Goal: Transaction & Acquisition: Book appointment/travel/reservation

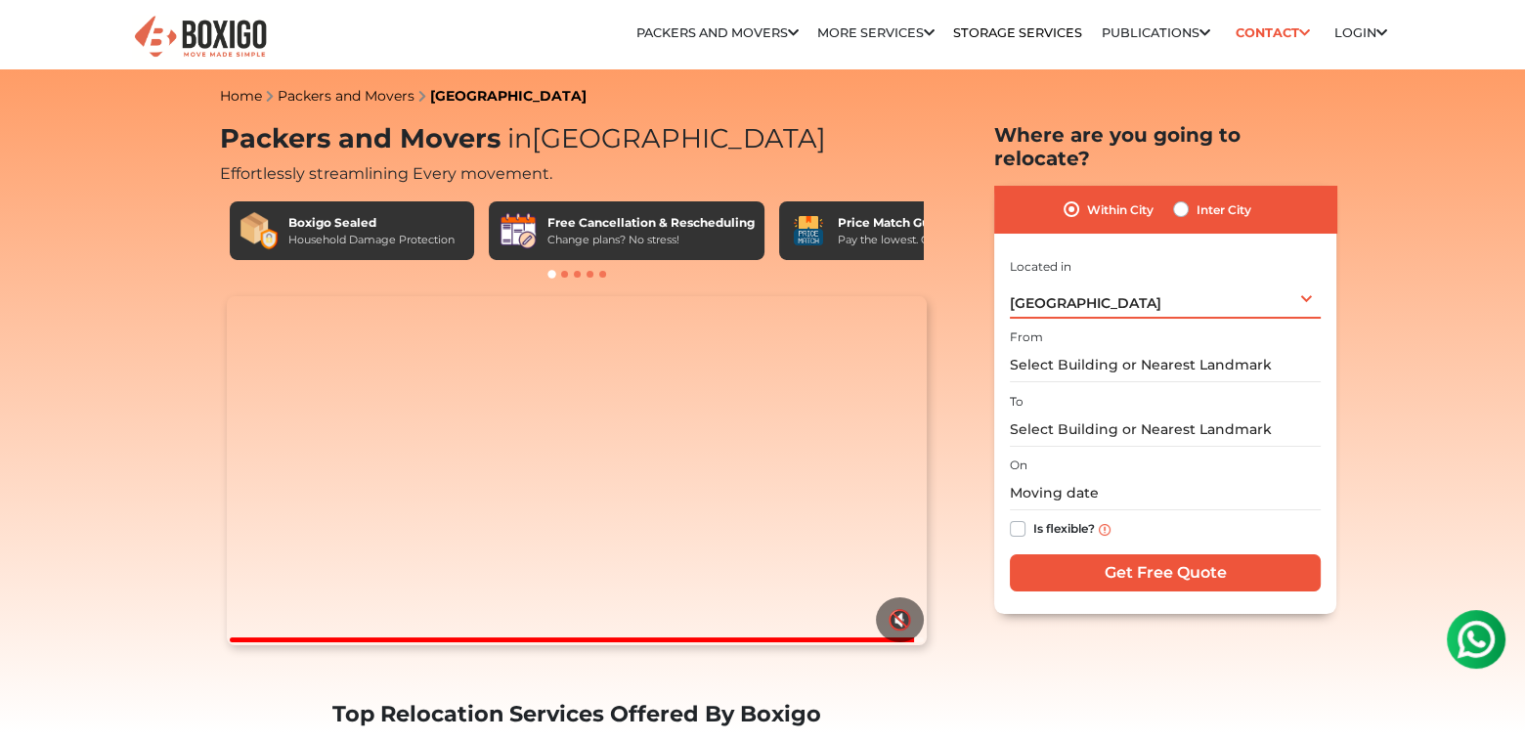
click at [1306, 278] on div "Bengaluru Select City Bangalore Bengaluru Bhopal Bhubaneswar Chennai Coimbatore…" at bounding box center [1165, 298] width 311 height 41
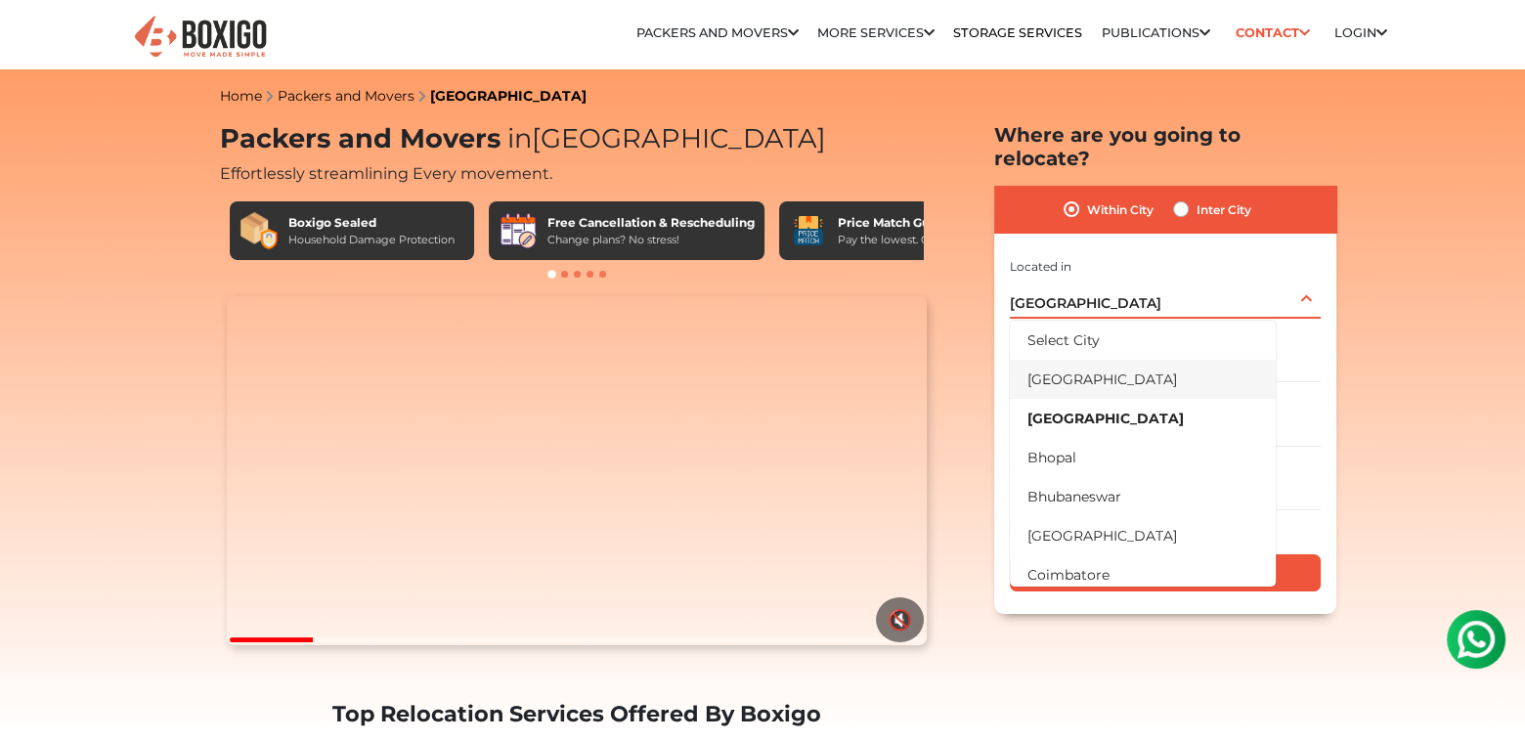
click at [1089, 361] on li "[GEOGRAPHIC_DATA]" at bounding box center [1143, 379] width 266 height 39
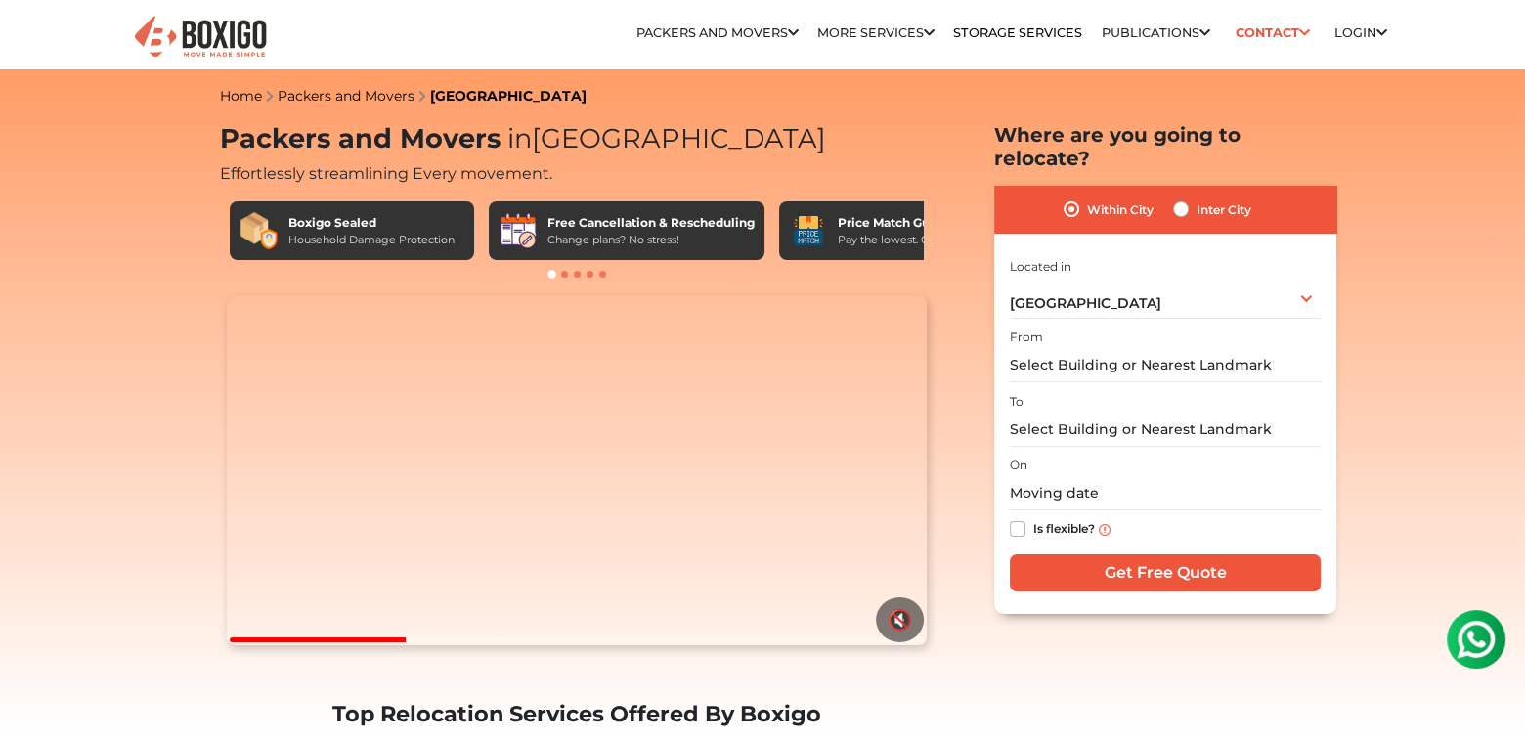
drag, startPoint x: 1007, startPoint y: 339, endPoint x: 1285, endPoint y: 349, distance: 278.7
click at [1285, 349] on div "Within City Inter City I am shifting my 1 BHK 2 BHK 3 BHK 3 + BHK FEW ITEMS 1 B…" at bounding box center [1165, 399] width 342 height 427
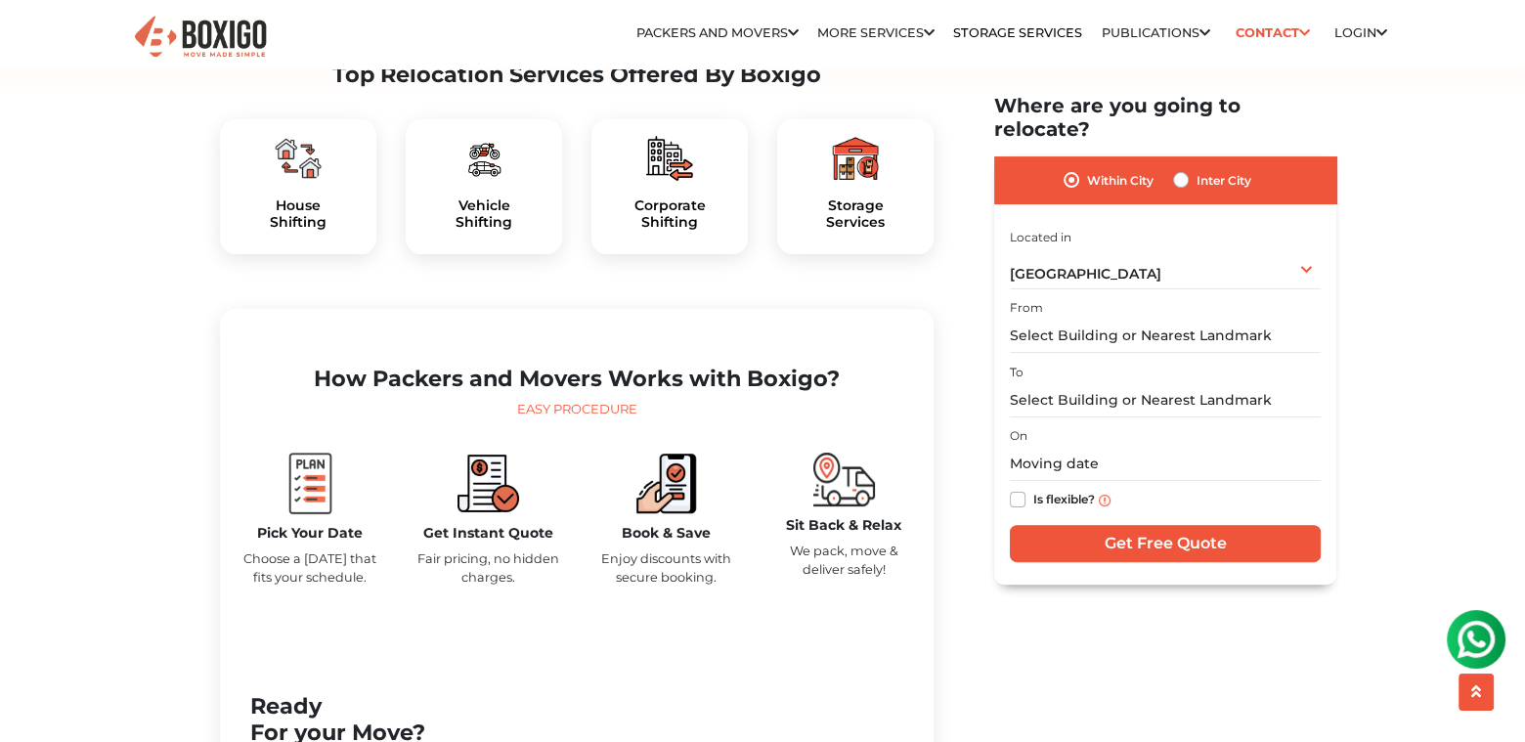
scroll to position [648, 0]
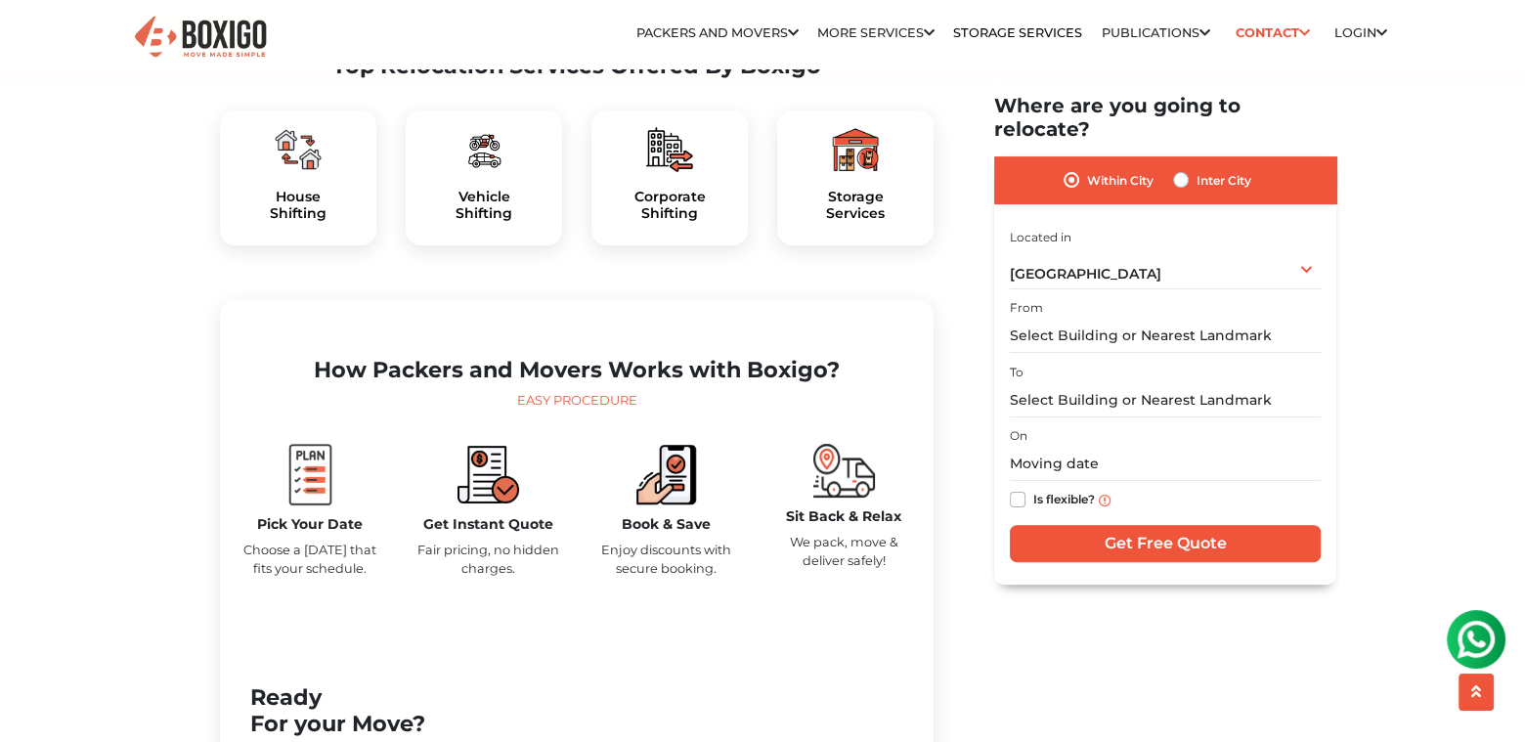
click at [1191, 168] on div "Inter City" at bounding box center [1212, 179] width 78 height 23
click at [1196, 168] on label "Inter City" at bounding box center [1223, 179] width 55 height 23
click at [1184, 168] on input "Inter City" at bounding box center [1181, 178] width 16 height 20
radio input "true"
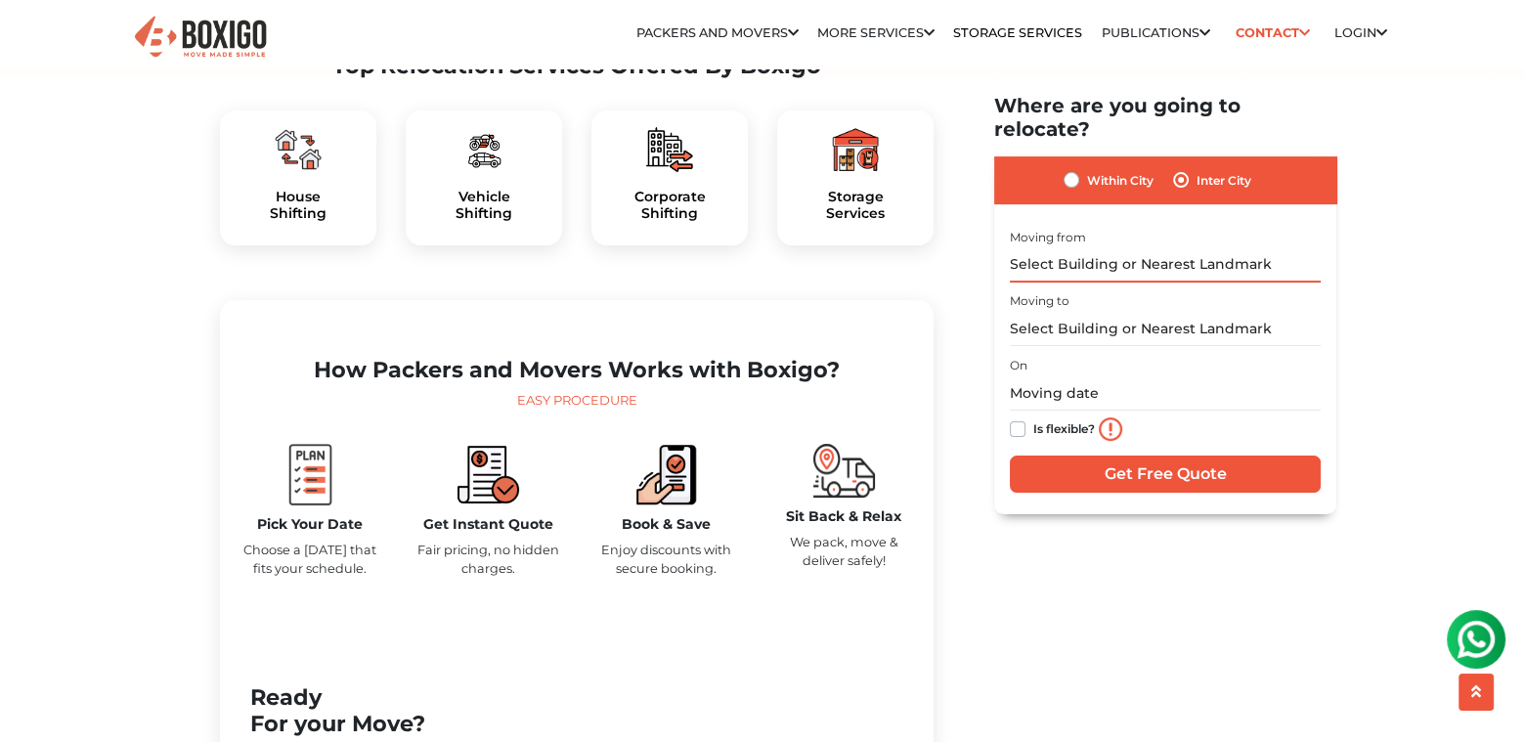
click at [1148, 247] on input "text" at bounding box center [1165, 264] width 311 height 34
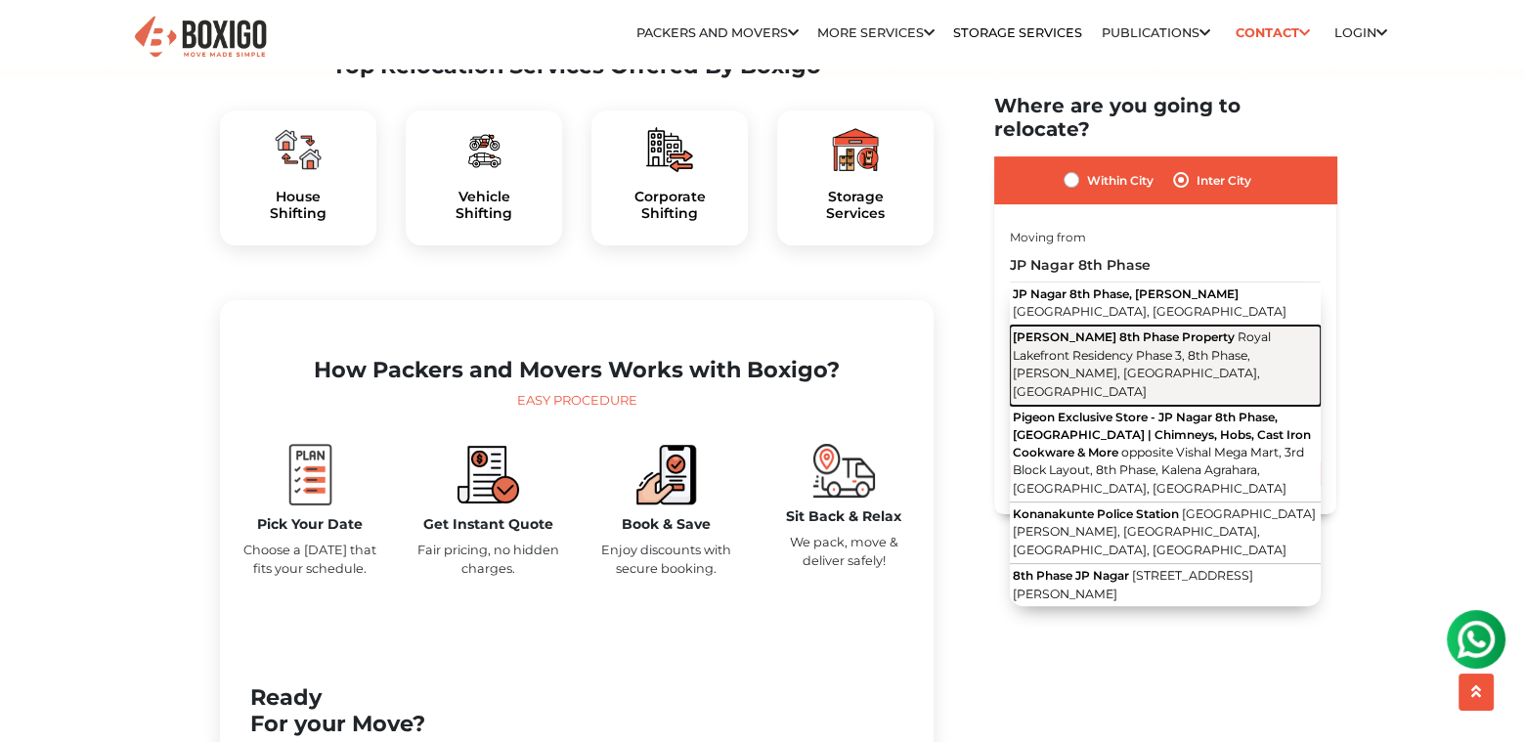
click at [1112, 329] on span "Royal Lakefront Residency Phase 3, 8th Phase, J. P. Nagar, Bengaluru, Karnataka" at bounding box center [1142, 363] width 258 height 69
type input "J.P Nagar 8th Phase Property, Royal Lakefront Residency Phase 3, 8th Phase, J. …"
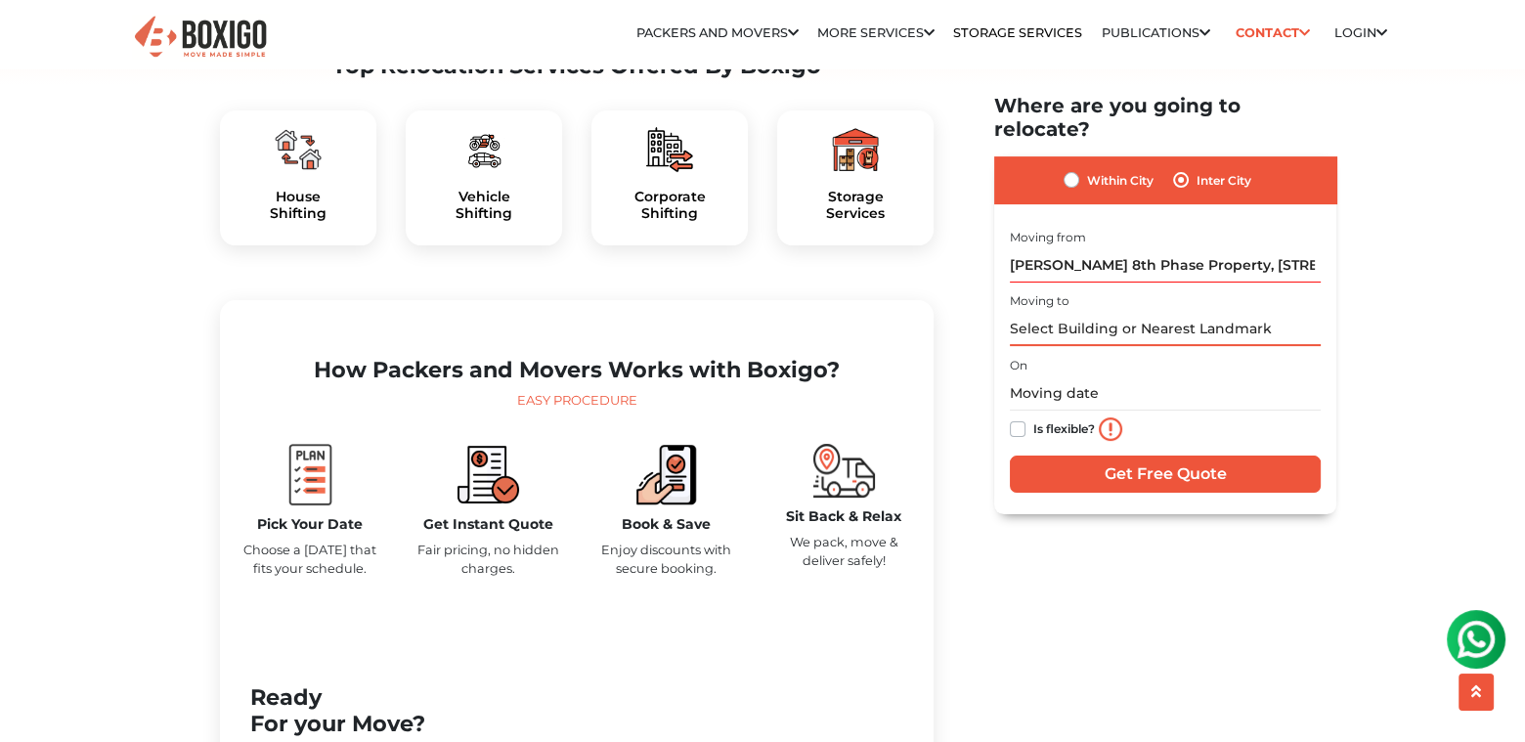
click at [1098, 312] on input "text" at bounding box center [1165, 329] width 311 height 34
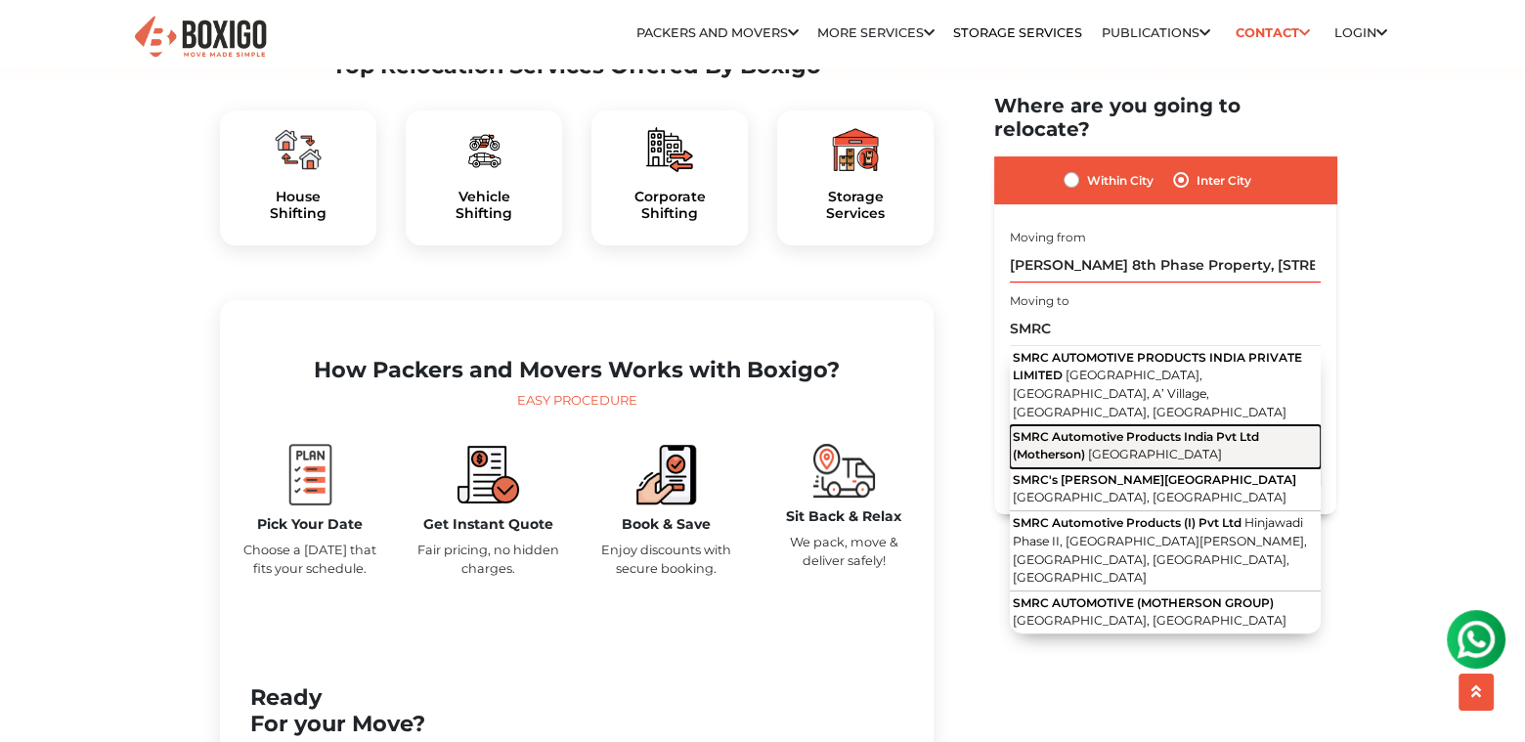
click at [1094, 447] on span "Andhra Pradesh" at bounding box center [1155, 454] width 134 height 15
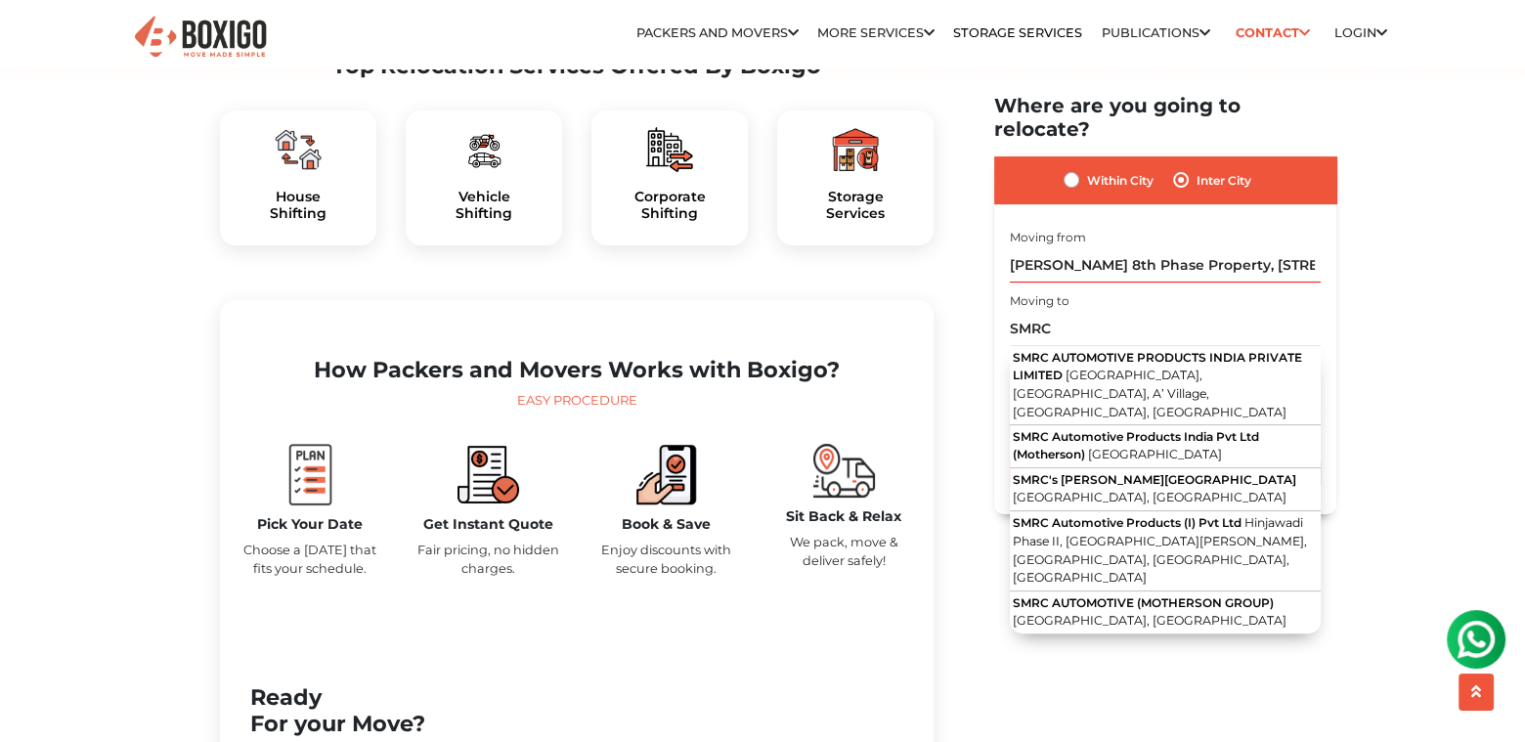
type input "SMRC Automotive Products India Pvt Ltd (Motherson), Andhra Pradesh"
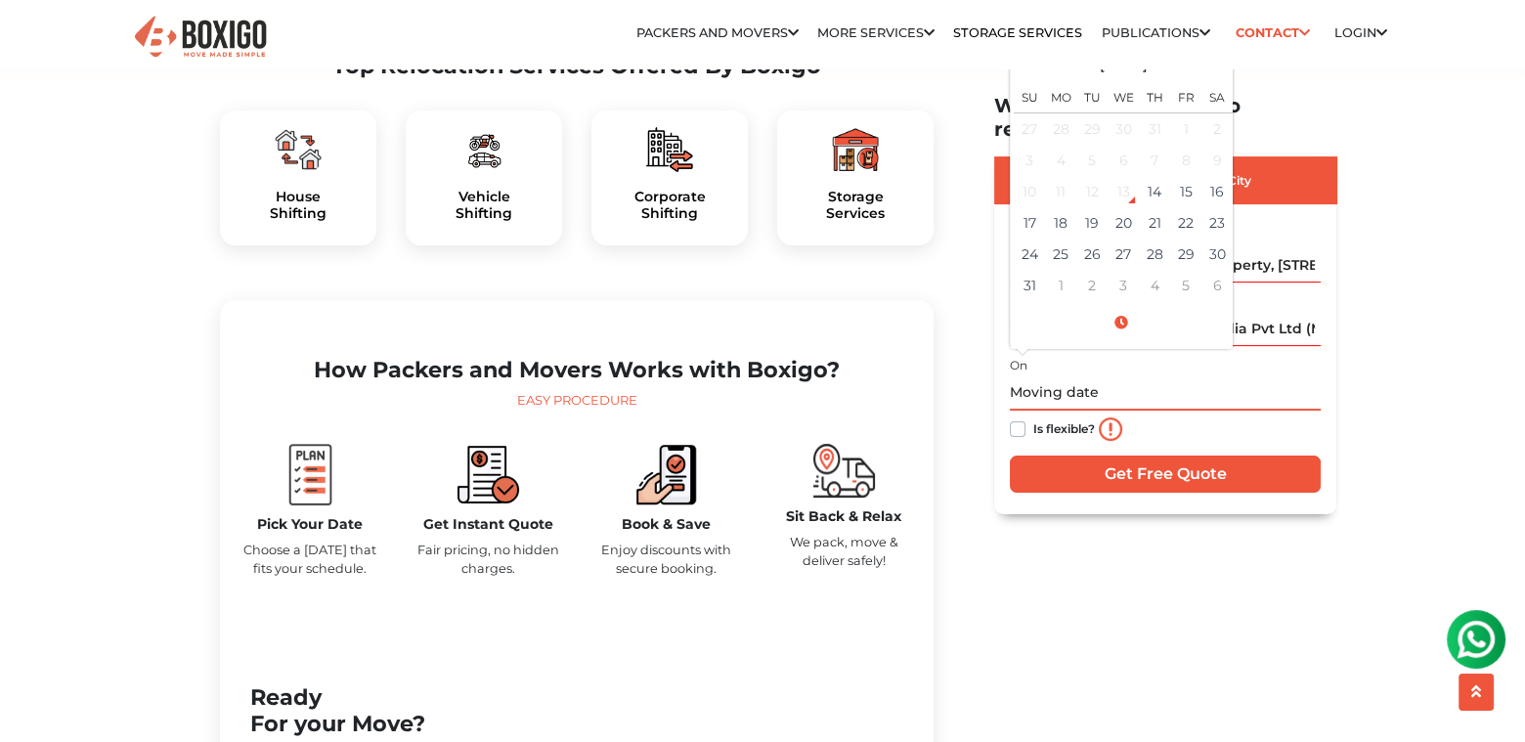
click at [1066, 377] on input "text" at bounding box center [1165, 392] width 311 height 34
click at [1217, 176] on td "16" at bounding box center [1216, 191] width 31 height 31
drag, startPoint x: 1142, startPoint y: 364, endPoint x: 1093, endPoint y: 355, distance: 49.7
click at [1093, 375] on input "08/16/2025 12:00 AM" at bounding box center [1165, 392] width 311 height 34
type input "08/16/2025 6:00 AM"
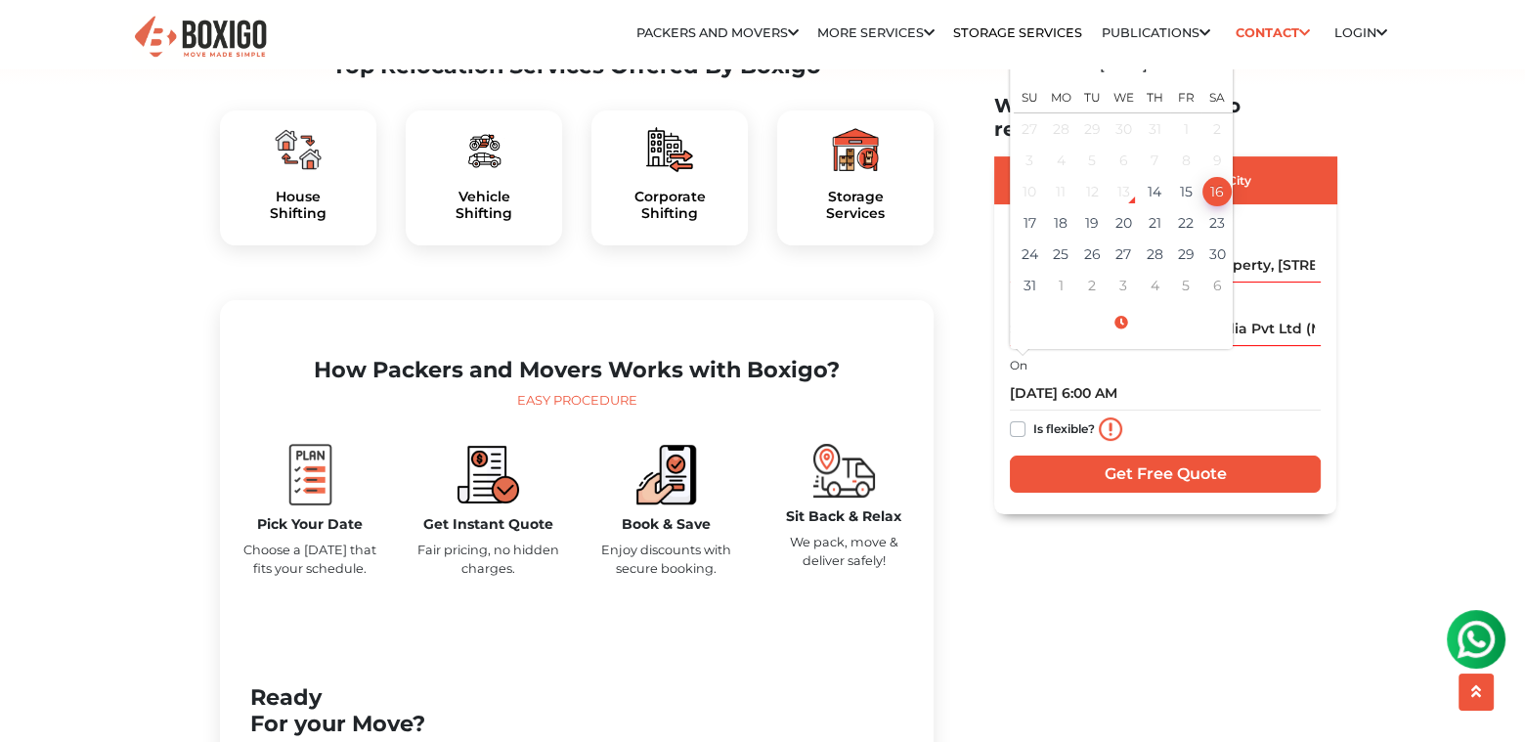
click at [1033, 416] on label "Is flexible?" at bounding box center [1064, 426] width 62 height 21
click at [1019, 416] on input "Is flexible?" at bounding box center [1018, 426] width 16 height 20
checkbox input "true"
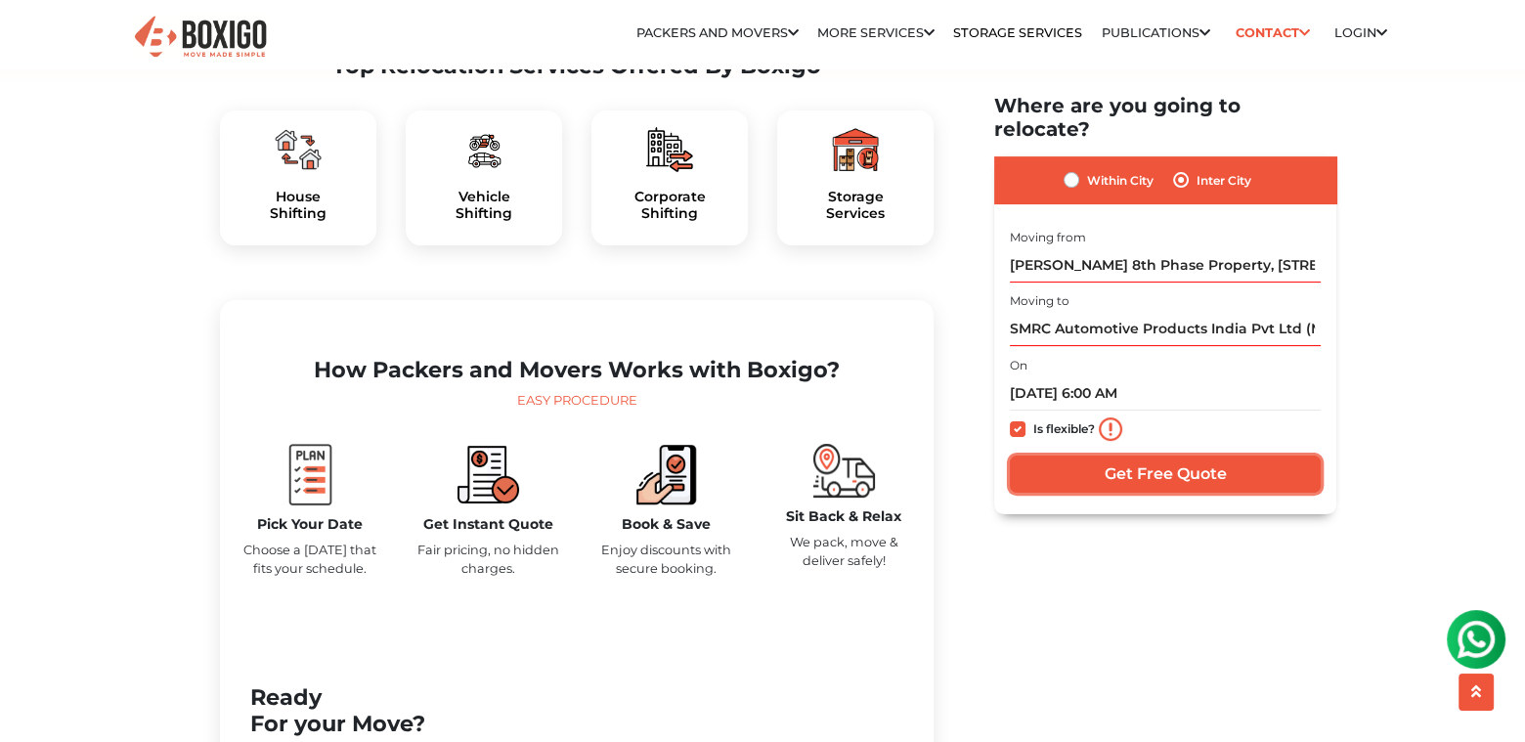
click at [1147, 454] on input "Get Free Quote" at bounding box center [1165, 472] width 311 height 37
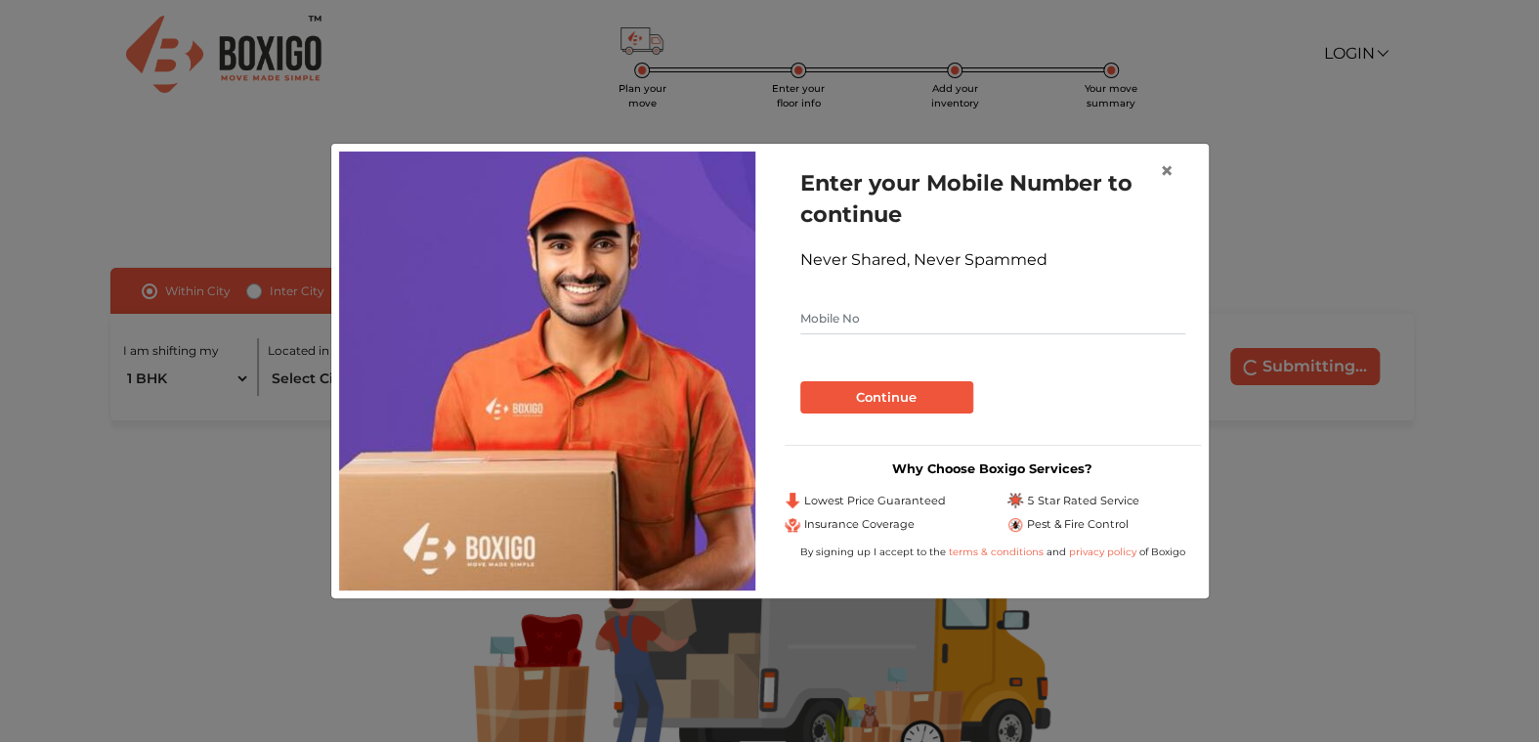
click at [865, 310] on input "text" at bounding box center [992, 318] width 385 height 31
type input "9483948319"
click at [856, 392] on button "Continue" at bounding box center [886, 397] width 173 height 33
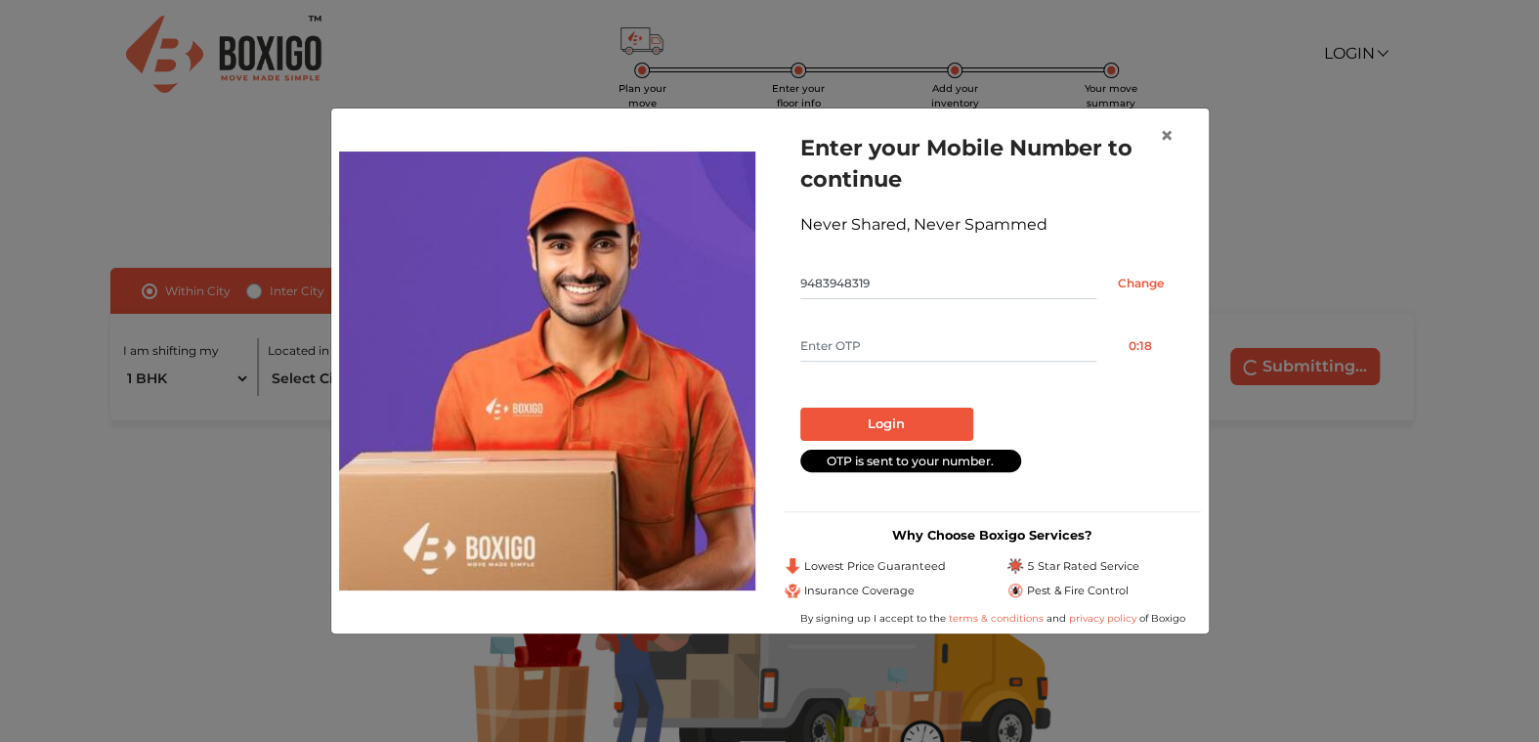
click at [866, 346] on input "text" at bounding box center [948, 345] width 296 height 31
type input "6246"
click at [887, 412] on button "Login" at bounding box center [886, 424] width 173 height 33
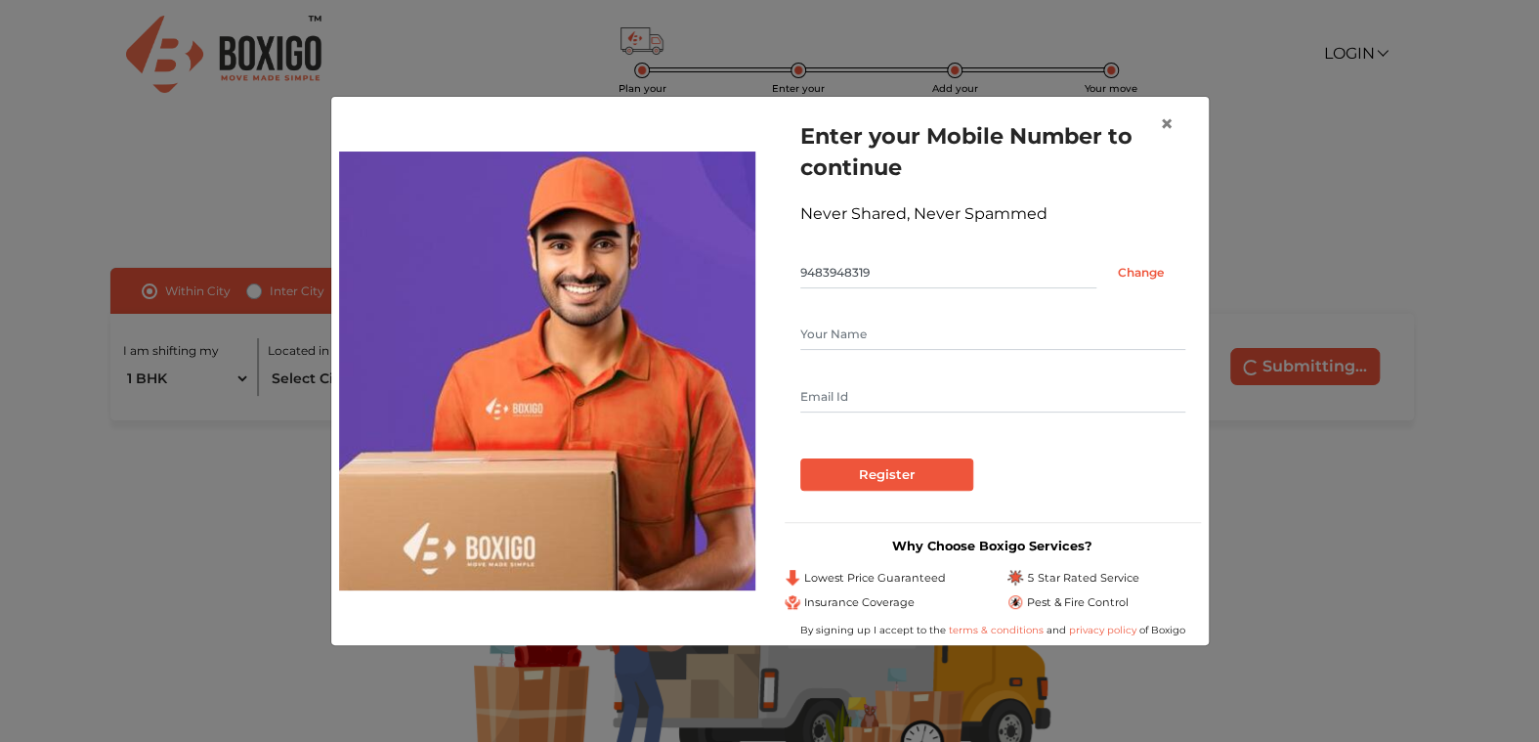
click at [853, 337] on input "text" at bounding box center [992, 334] width 385 height 31
type input "Ashok Shetty"
click at [835, 404] on input "text" at bounding box center [992, 396] width 385 height 31
type input "A"
type input "ashok@daspower.co.in"
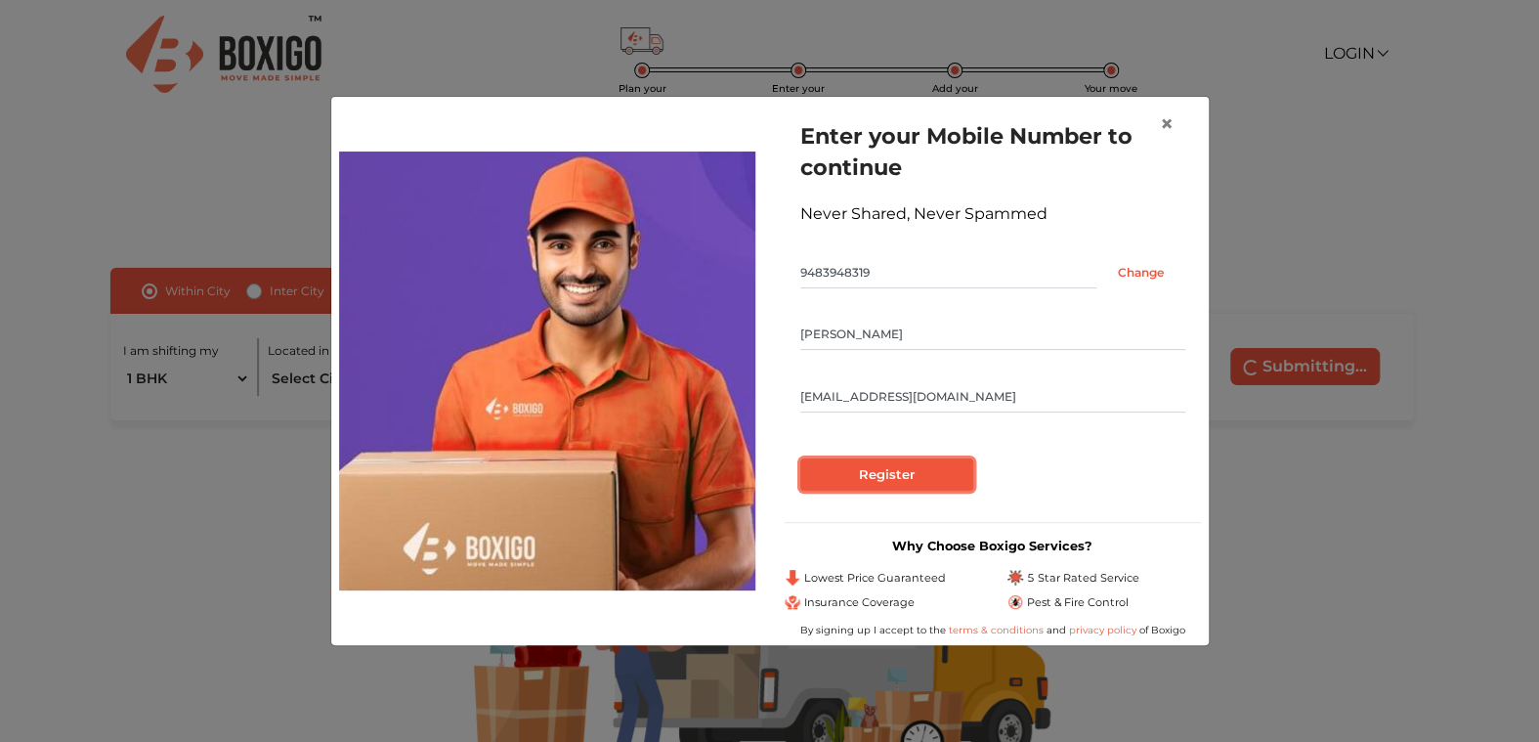
click at [854, 468] on input "Register" at bounding box center [886, 474] width 173 height 33
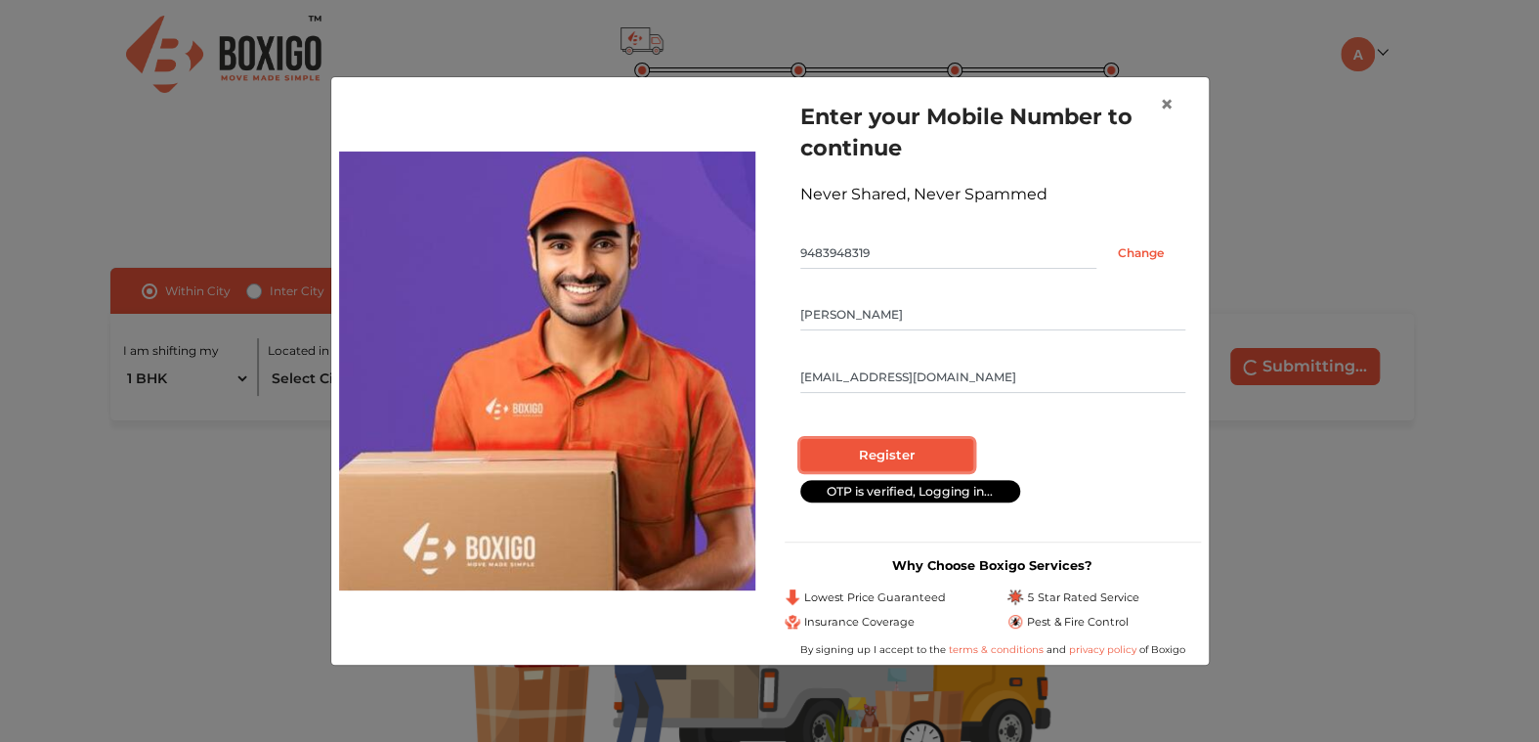
radio input "false"
radio input "true"
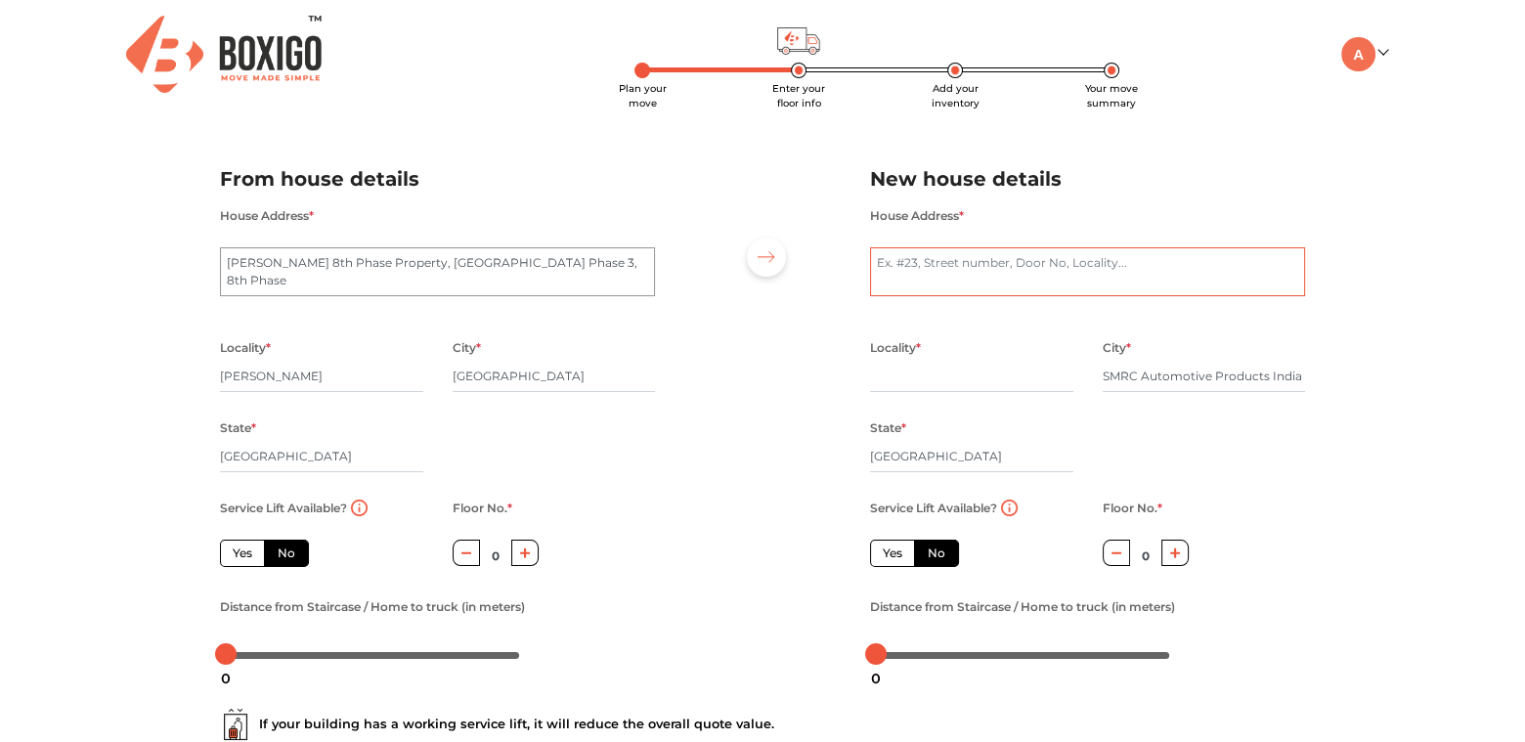
click at [893, 275] on textarea "House Address *" at bounding box center [1087, 271] width 435 height 49
type textarea "Das Power Solutions"
click at [908, 382] on input "text" at bounding box center [971, 376] width 203 height 31
click at [522, 553] on icon "button" at bounding box center [525, 553] width 11 height 12
click at [461, 553] on icon "button" at bounding box center [466, 553] width 11 height 12
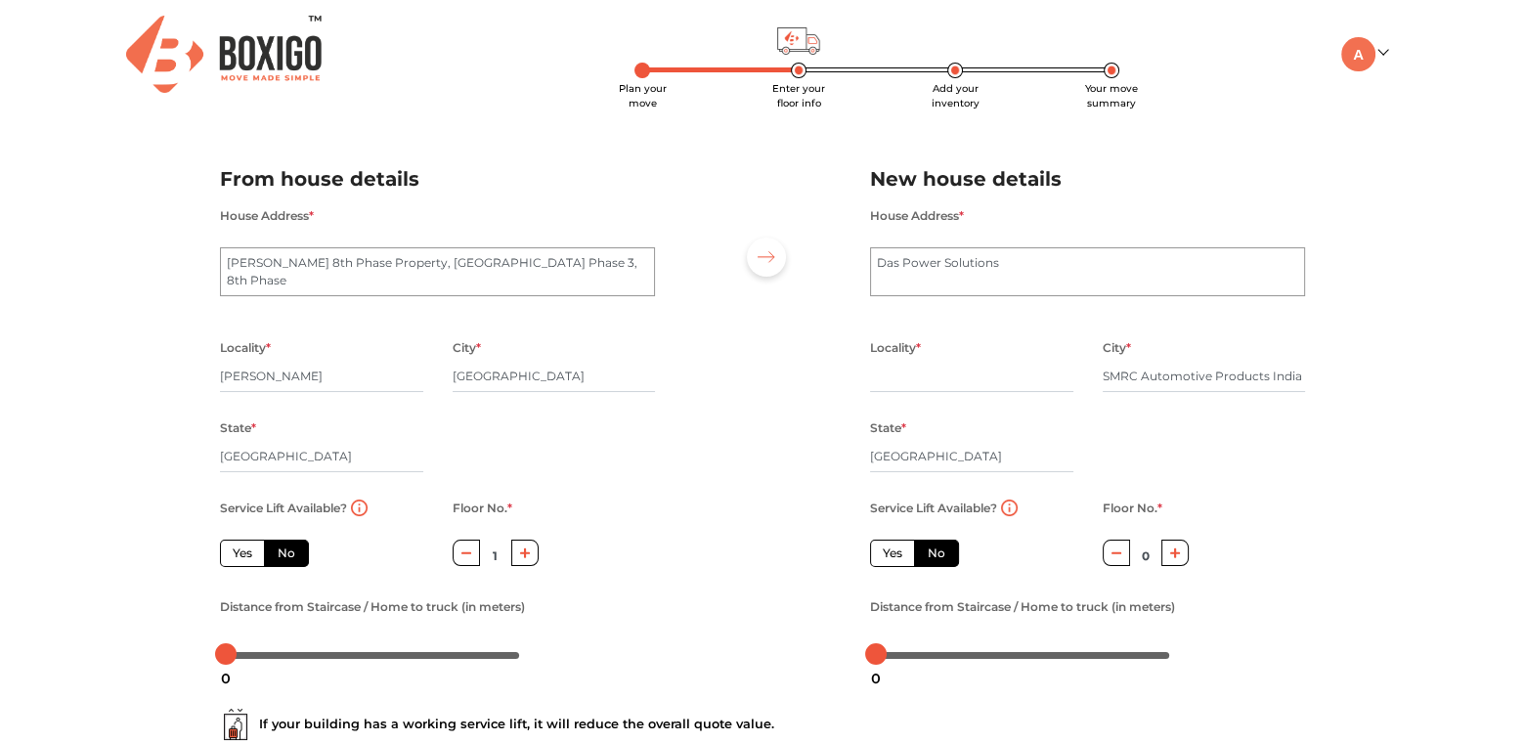
type input "0"
click at [934, 378] on input "text" at bounding box center [971, 376] width 203 height 31
type input "A"
click at [980, 179] on h2 "New house details" at bounding box center [1087, 179] width 435 height 32
click at [984, 171] on h2 "New house details" at bounding box center [1087, 179] width 435 height 32
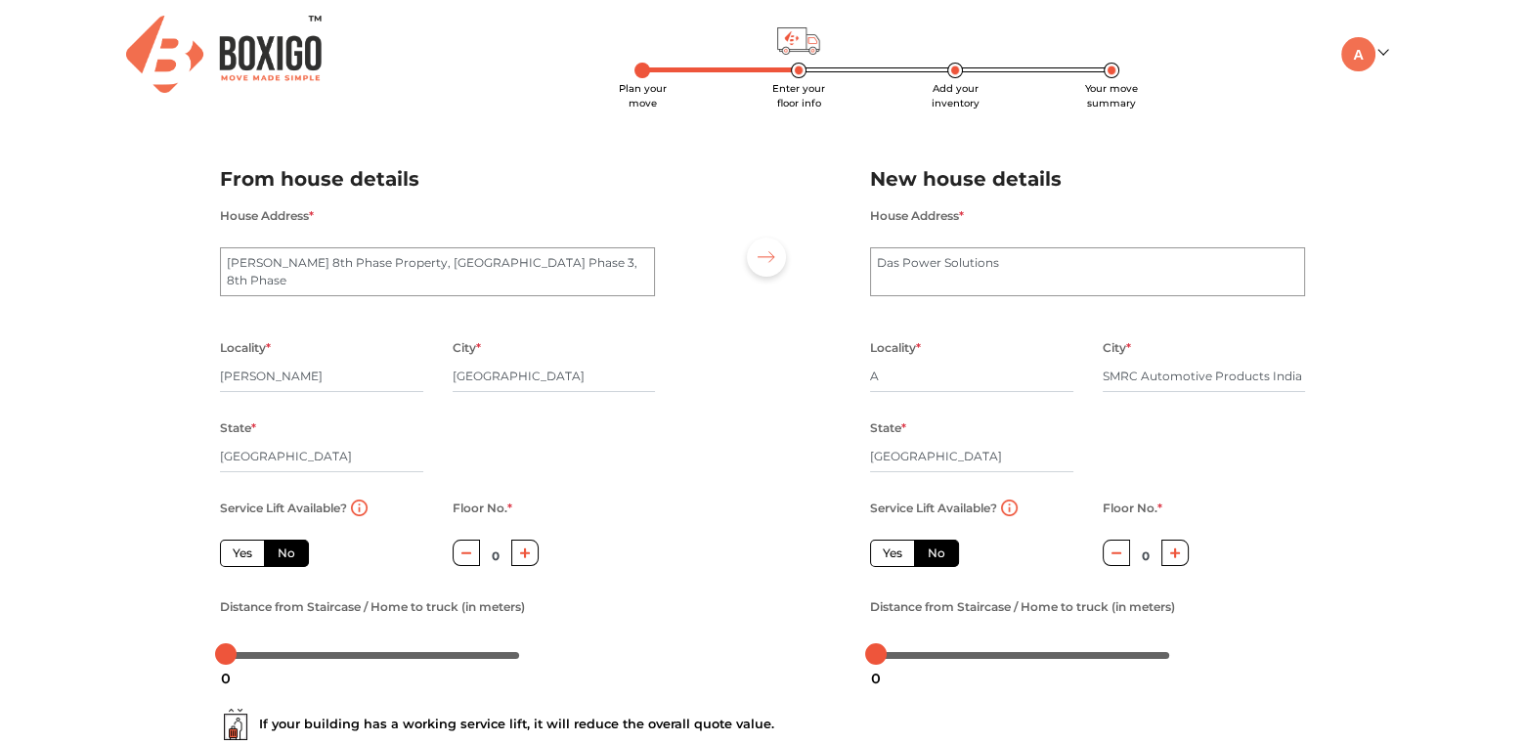
click at [808, 54] on img at bounding box center [798, 40] width 43 height 27
click at [809, 52] on img at bounding box center [798, 40] width 43 height 27
click at [636, 84] on span "Plan your move" at bounding box center [643, 95] width 48 height 27
radio input "true"
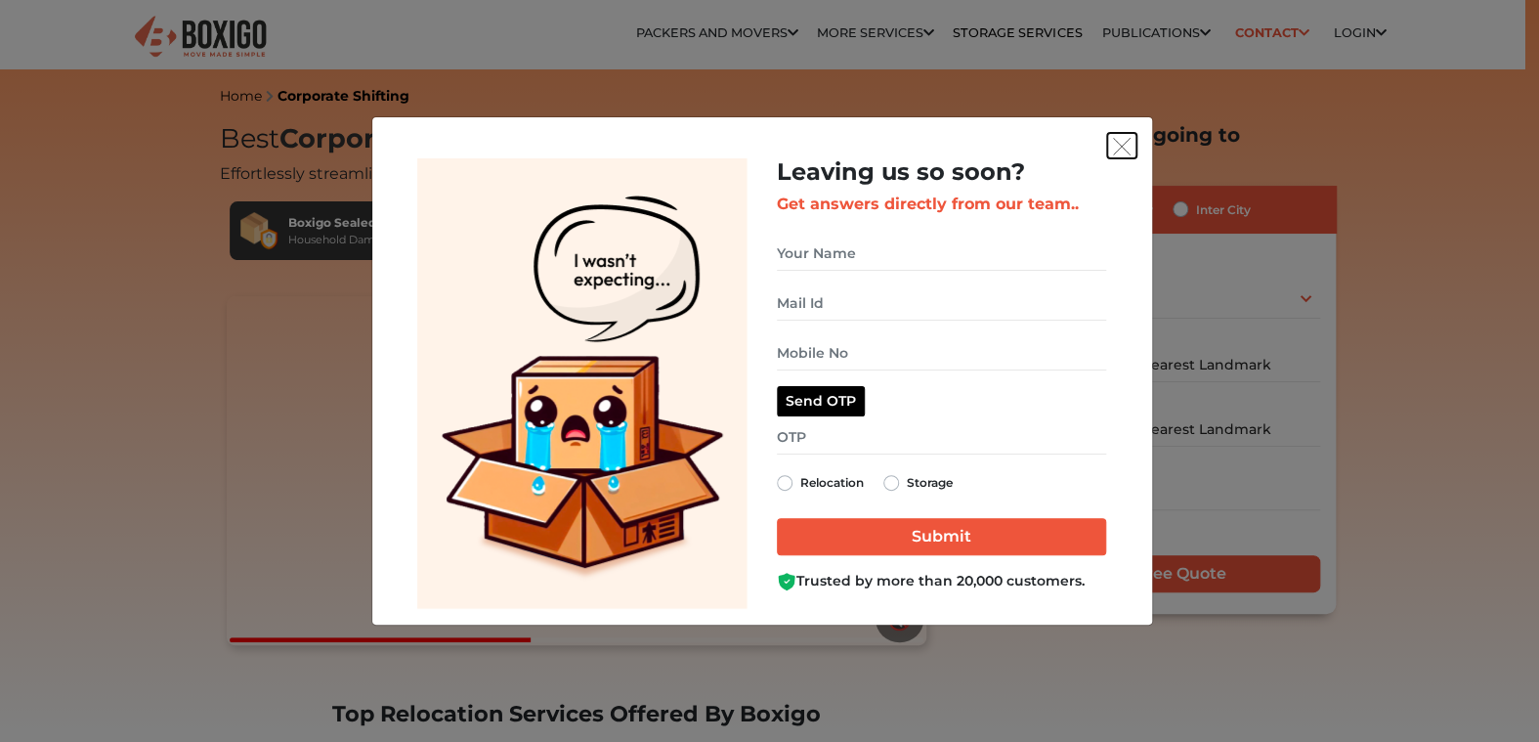
click at [1134, 150] on button "get free quote dialog" at bounding box center [1121, 145] width 29 height 25
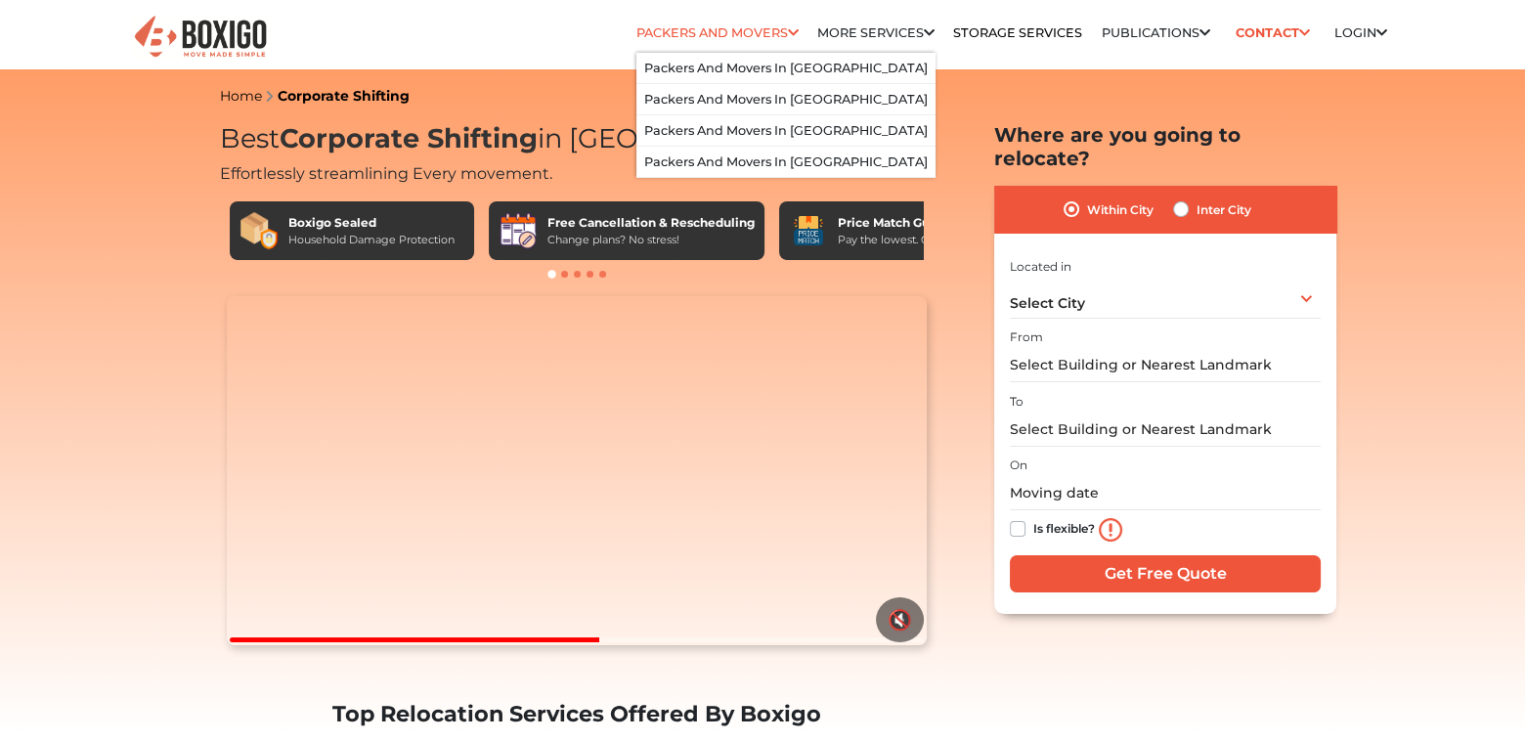
click at [735, 40] on link "Packers and Movers" at bounding box center [717, 32] width 162 height 15
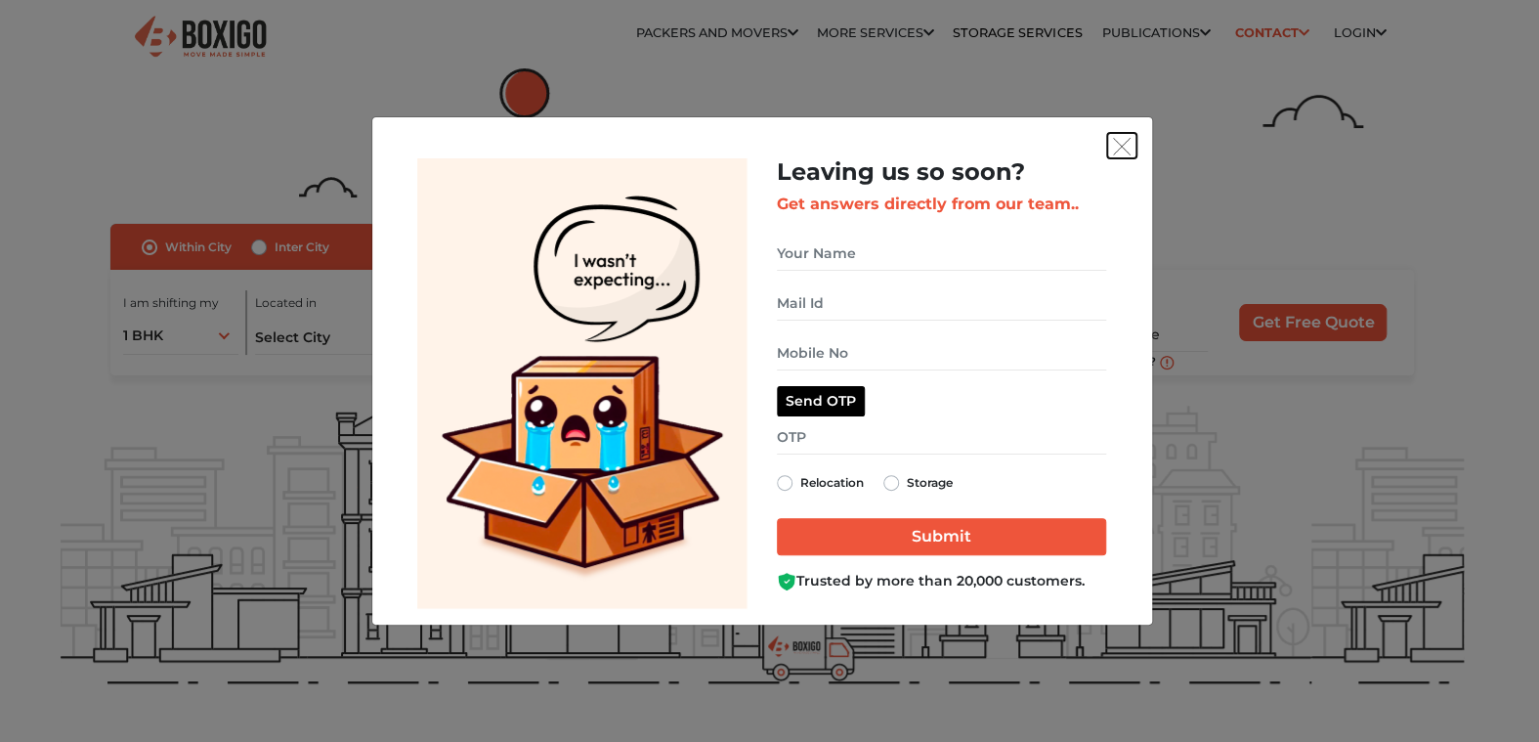
click at [1118, 144] on img "get free quote dialog" at bounding box center [1122, 147] width 18 height 18
